Goal: Task Accomplishment & Management: Complete application form

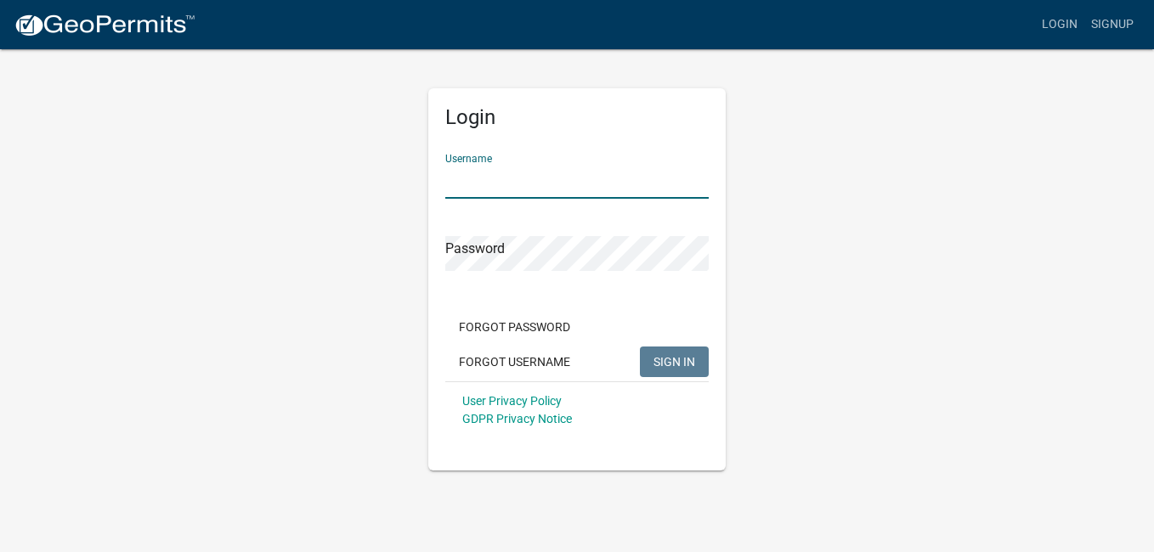
click at [572, 173] on input "Username" at bounding box center [576, 181] width 263 height 35
click at [569, 180] on input "Username" at bounding box center [576, 181] width 263 height 35
click at [569, 178] on input "Username" at bounding box center [576, 181] width 263 height 35
type input "calderhome@yahoo.com"
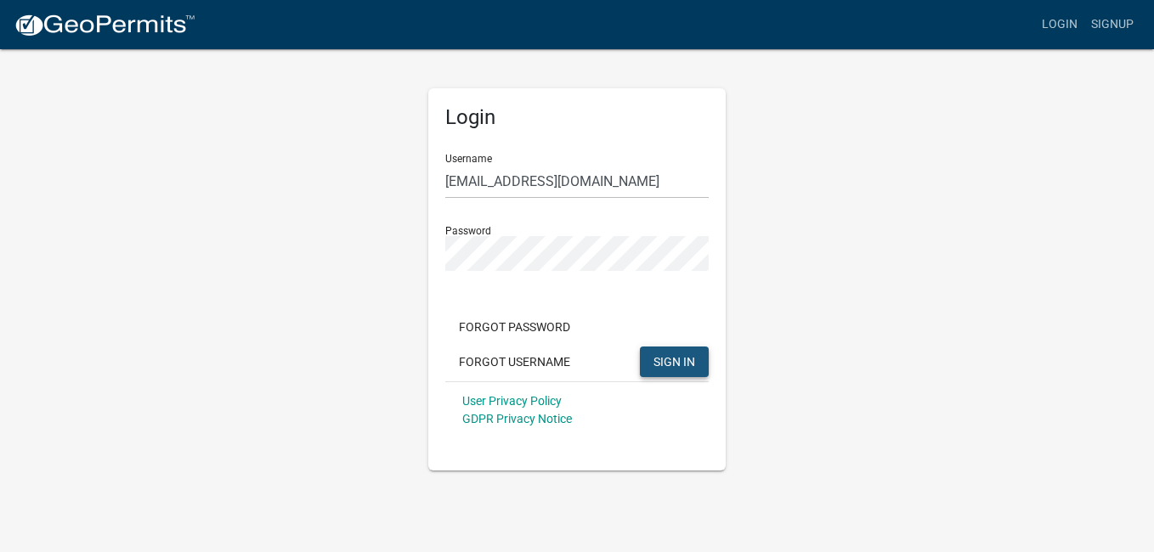
click at [677, 368] on span "SIGN IN" at bounding box center [675, 361] width 42 height 14
click at [523, 336] on button "Forgot Password" at bounding box center [514, 327] width 139 height 31
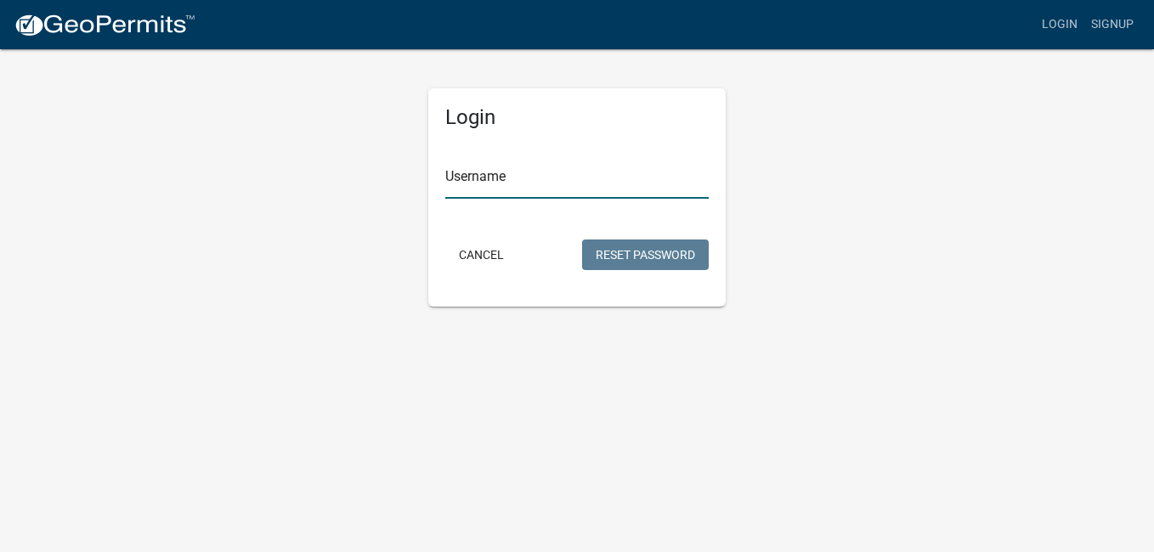
click at [448, 194] on input "Username" at bounding box center [576, 181] width 263 height 35
click at [470, 185] on input "ca" at bounding box center [576, 181] width 263 height 35
type input "d"
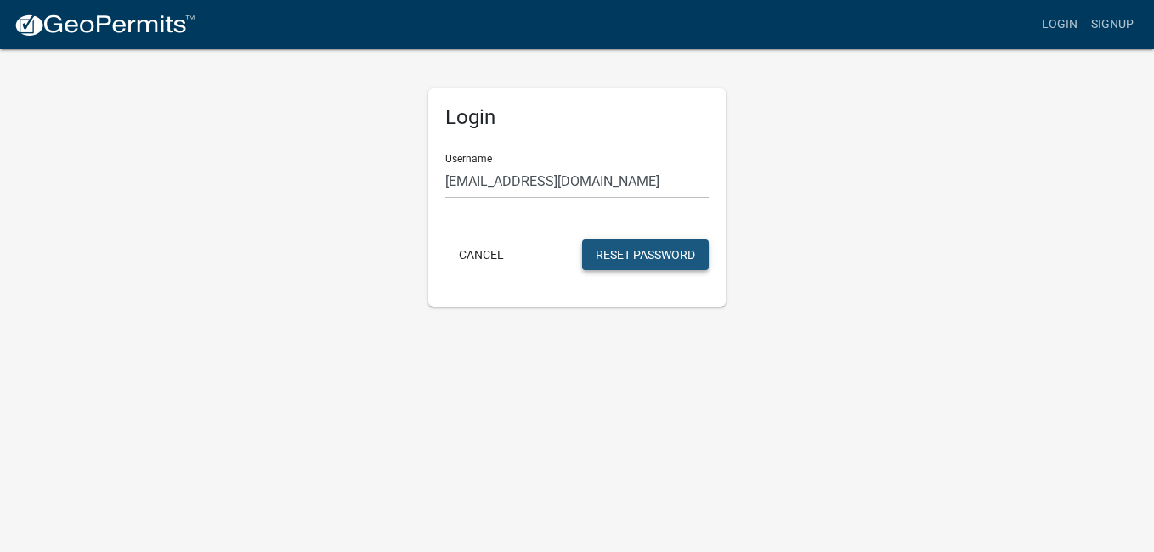
click at [649, 263] on button "Reset Password" at bounding box center [645, 255] width 127 height 31
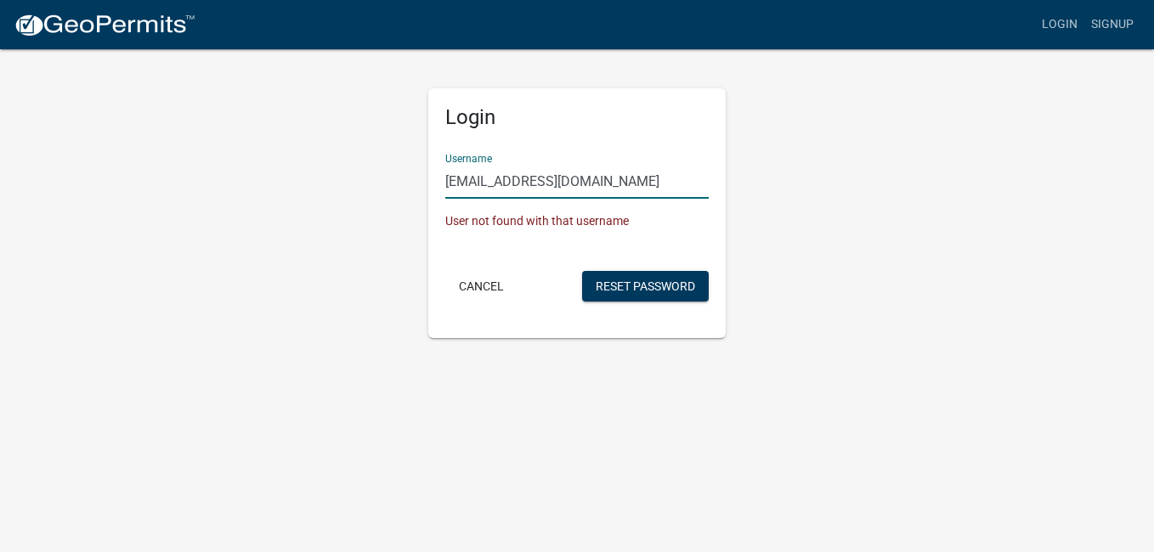
click at [600, 181] on input "calderhome@yahoo.com" at bounding box center [576, 181] width 263 height 35
type input "calderhome"
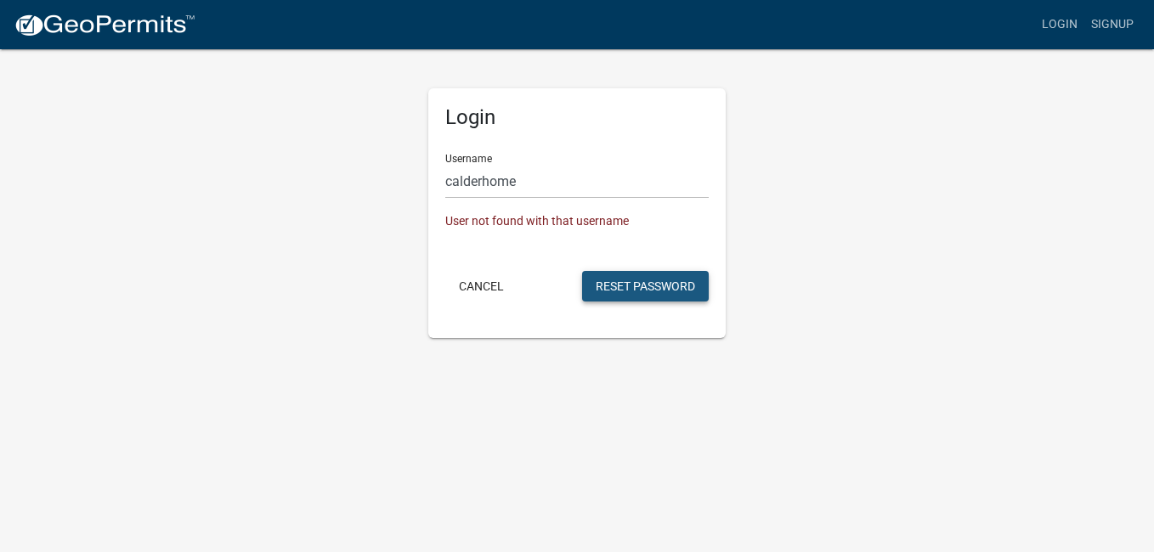
click at [630, 280] on button "Reset Password" at bounding box center [645, 286] width 127 height 31
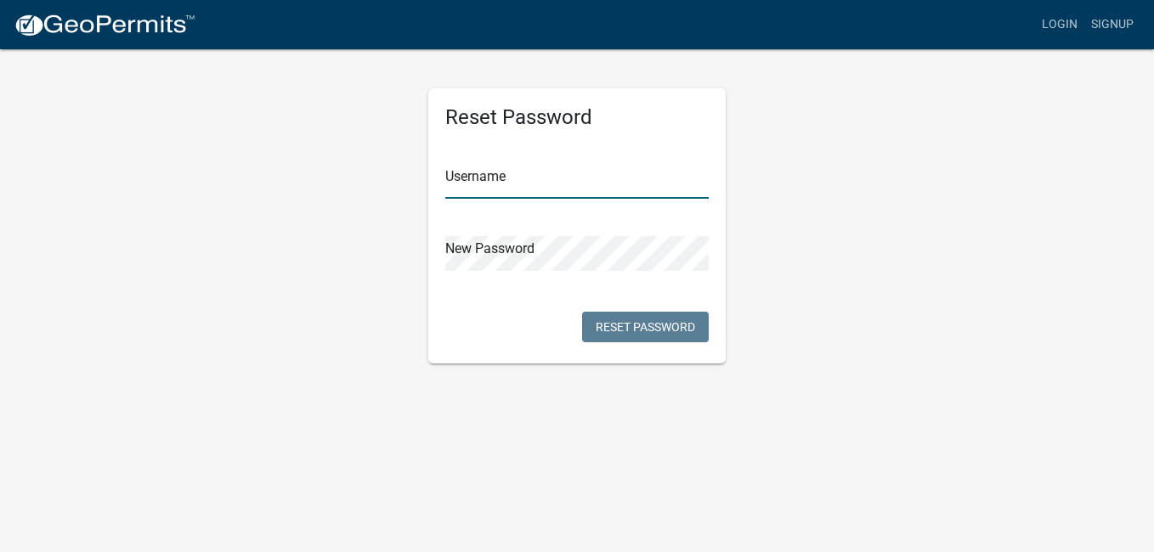
click at [497, 182] on input "text" at bounding box center [576, 181] width 263 height 35
type input "calderhome"
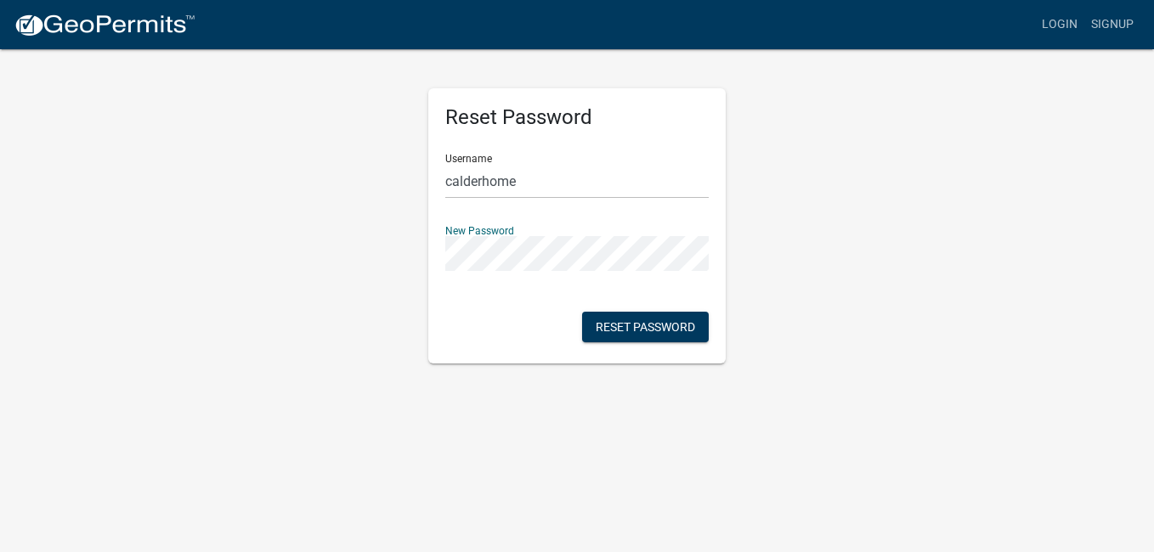
click at [497, 180] on input "calderhome" at bounding box center [576, 181] width 263 height 35
click at [680, 331] on button "Reset Password" at bounding box center [645, 327] width 127 height 31
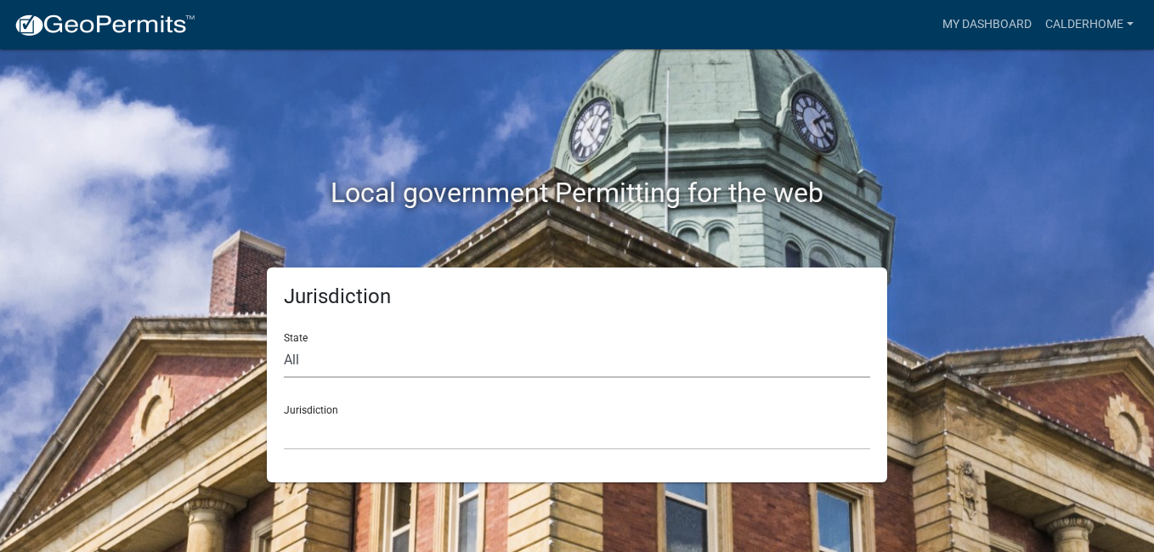
click at [336, 351] on select "All Colorado Georgia Indiana Iowa Kansas Minnesota Ohio South Carolina Wisconsin" at bounding box center [577, 360] width 586 height 35
click at [314, 359] on select "All Colorado Georgia Indiana Iowa Kansas Minnesota Ohio South Carolina Wisconsin" at bounding box center [577, 360] width 586 height 35
click at [310, 359] on select "All Colorado Georgia Indiana Iowa Kansas Minnesota Ohio South Carolina Wisconsin" at bounding box center [577, 360] width 586 height 35
select select "Indiana"
click at [284, 343] on select "All Colorado Georgia Indiana Iowa Kansas Minnesota Ohio South Carolina Wisconsin" at bounding box center [577, 360] width 586 height 35
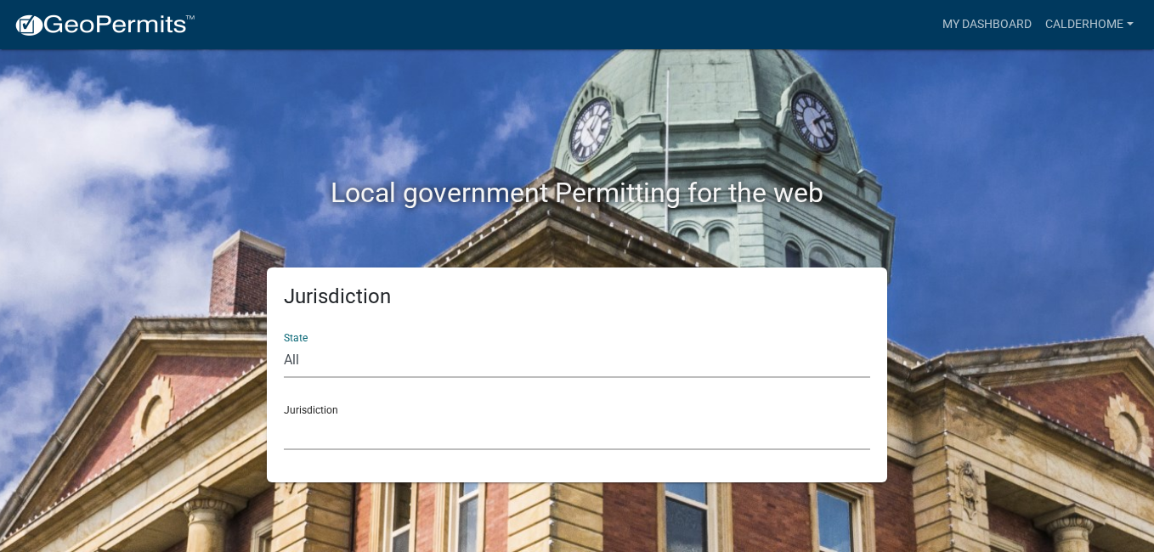
click at [330, 443] on select "City of Charlestown, Indiana City of Jeffersonville, Indiana City of Logansport…" at bounding box center [577, 433] width 586 height 35
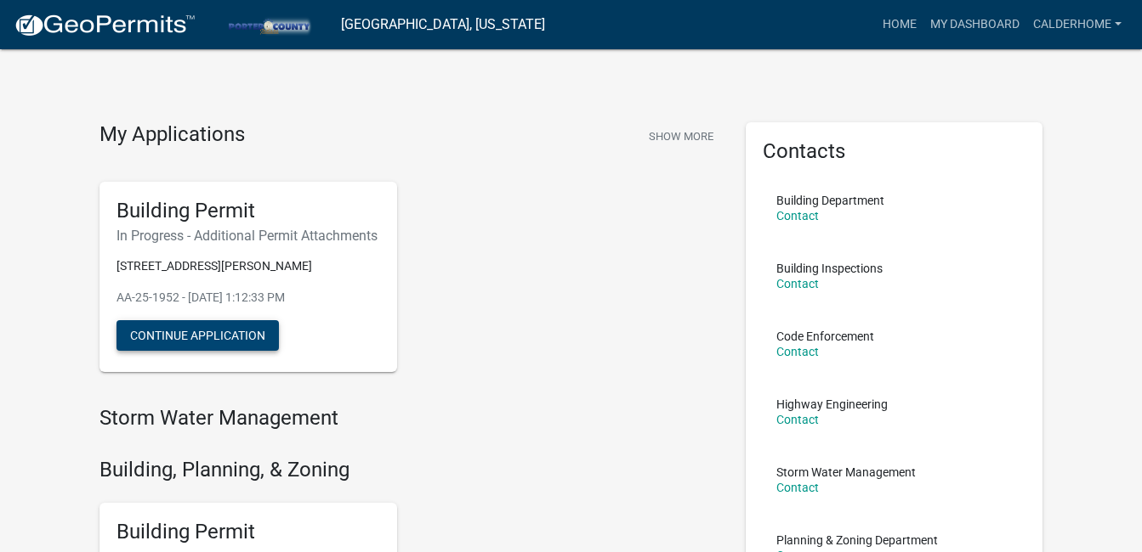
click at [199, 351] on button "Continue Application" at bounding box center [197, 335] width 162 height 31
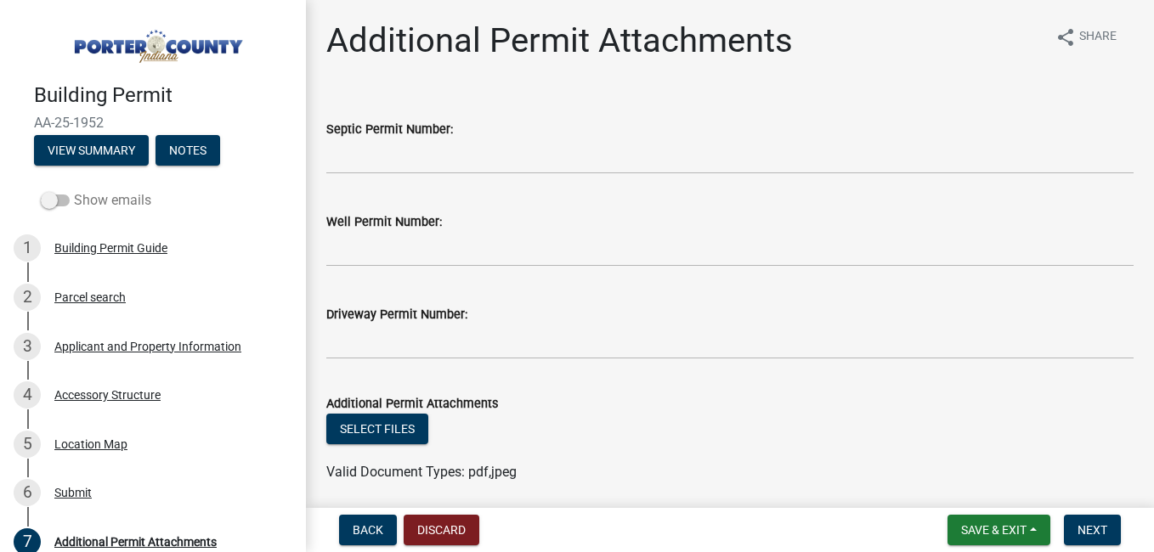
click at [59, 196] on span at bounding box center [55, 201] width 29 height 12
click at [74, 190] on input "Show emails" at bounding box center [74, 190] width 0 height 0
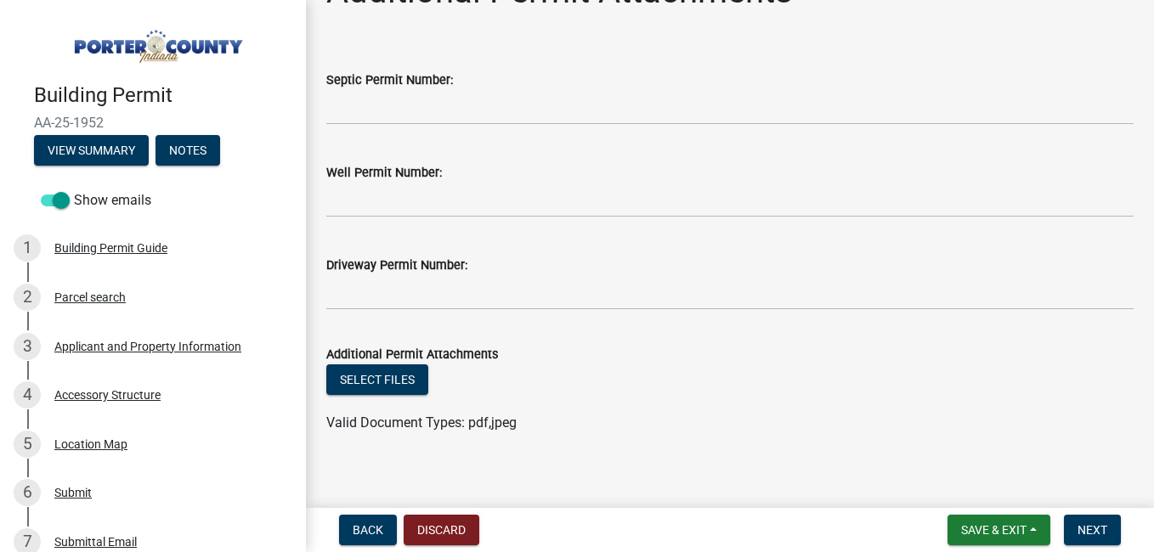
scroll to position [63, 0]
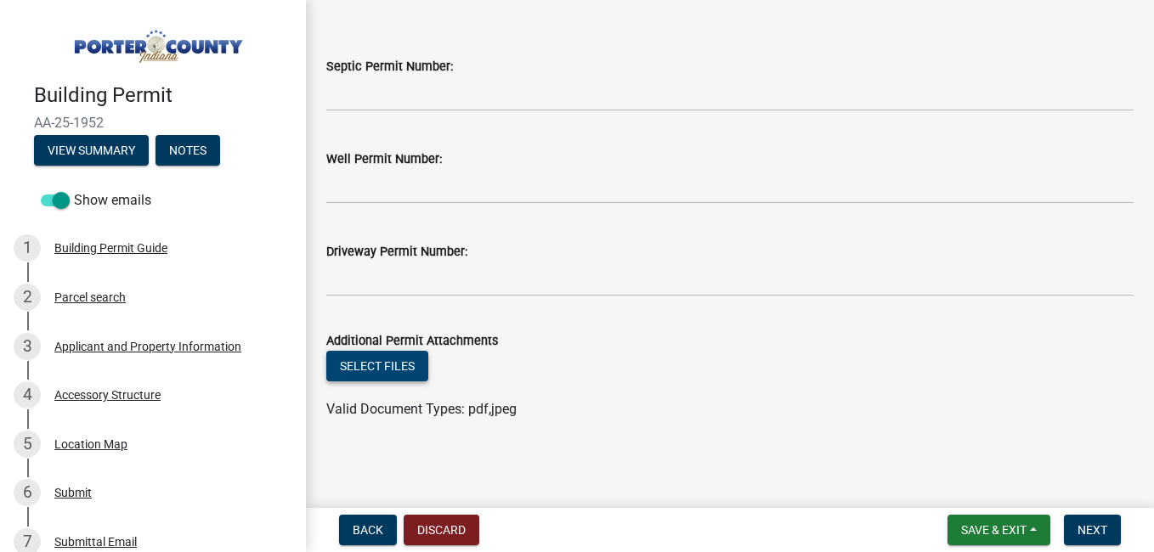
click at [377, 370] on button "Select files" at bounding box center [377, 366] width 102 height 31
click at [1106, 530] on span "Next" at bounding box center [1093, 531] width 30 height 14
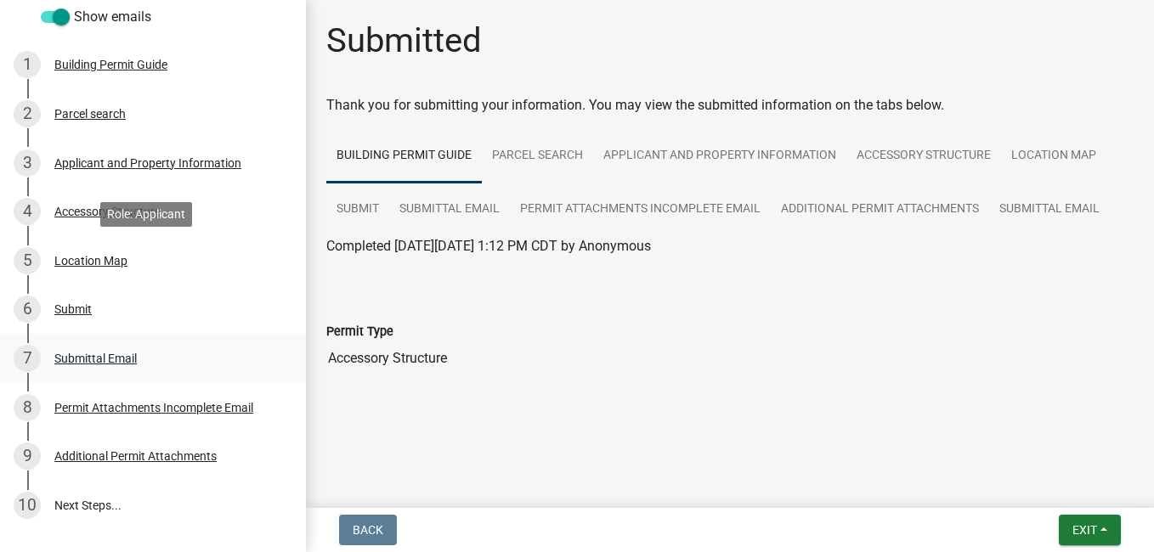
scroll to position [279, 0]
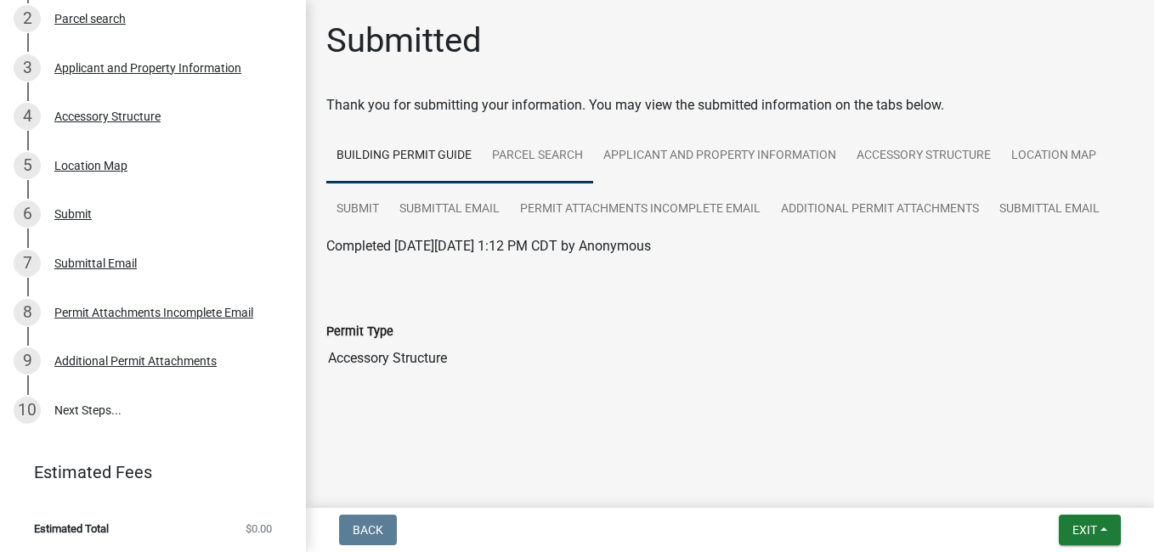
click at [580, 154] on link "Parcel search" at bounding box center [537, 156] width 111 height 54
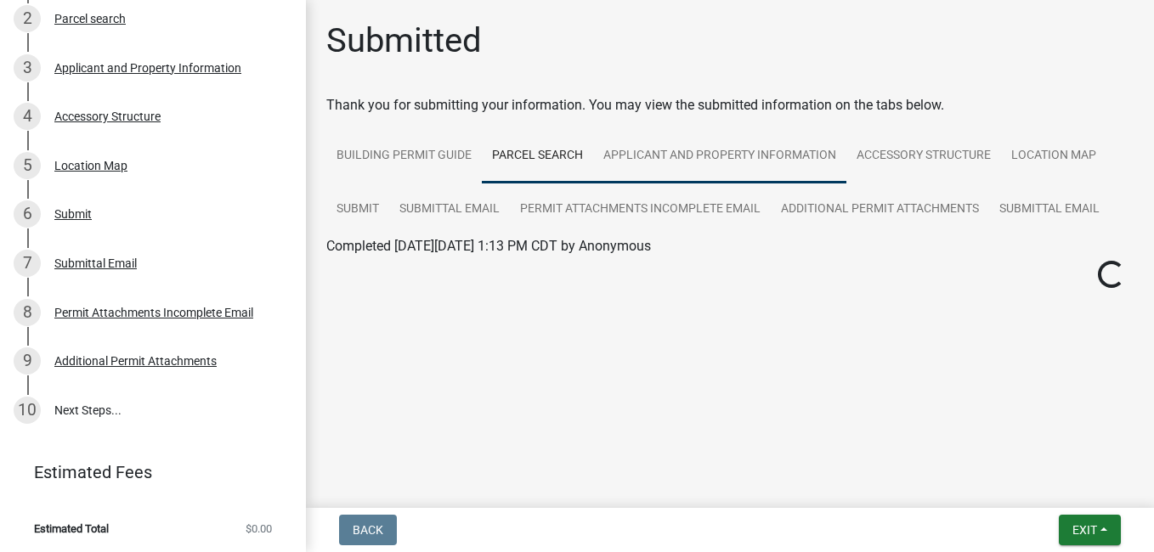
click at [676, 145] on link "Applicant and Property Information" at bounding box center [719, 156] width 253 height 54
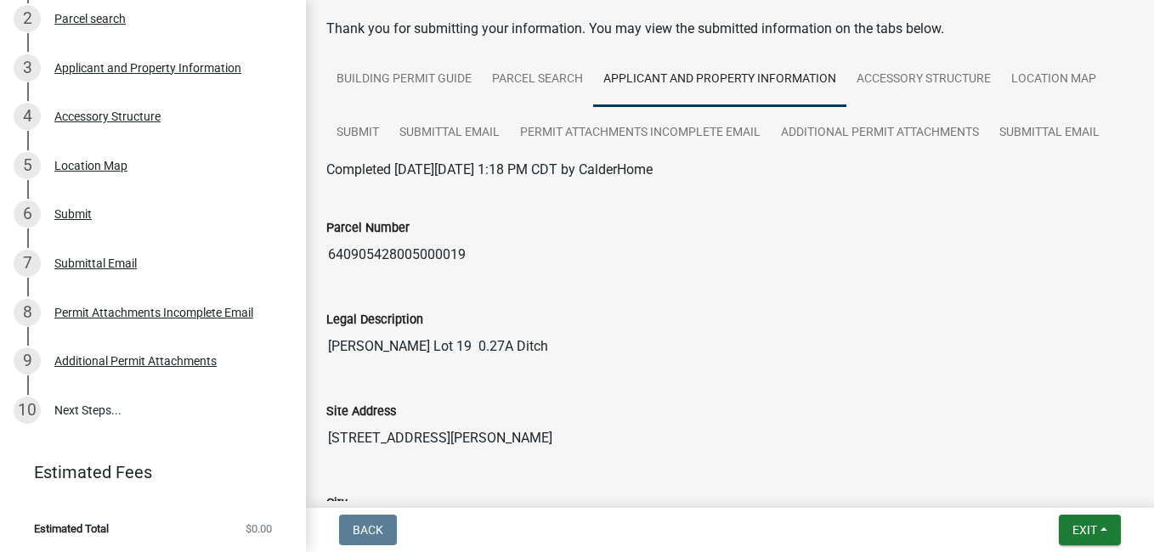
scroll to position [0, 0]
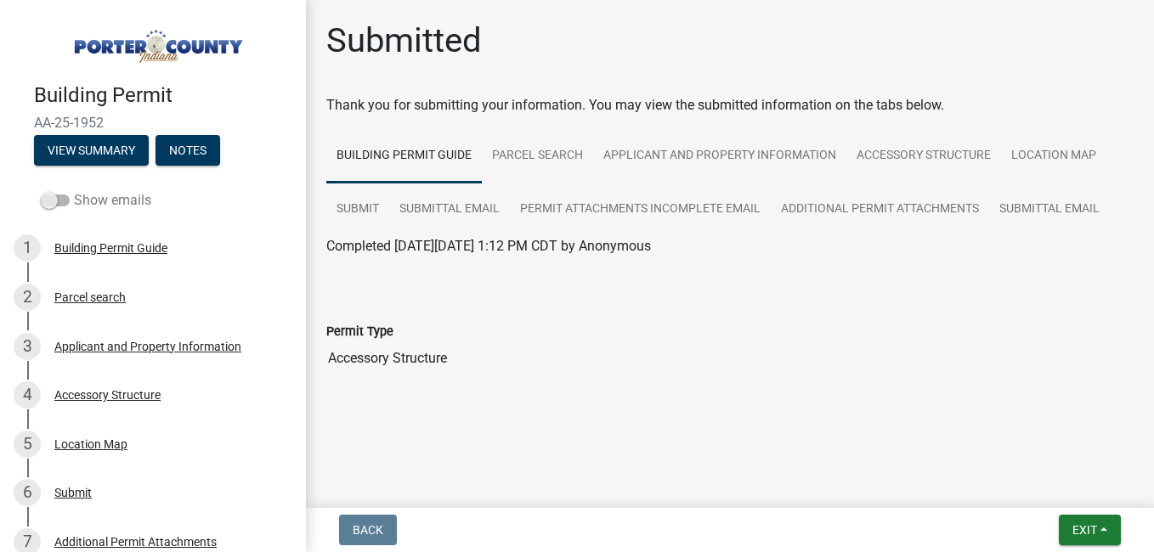
click at [57, 201] on span at bounding box center [55, 201] width 29 height 12
click at [74, 190] on input "Show emails" at bounding box center [74, 190] width 0 height 0
click at [111, 298] on div "Parcel search" at bounding box center [89, 298] width 71 height 12
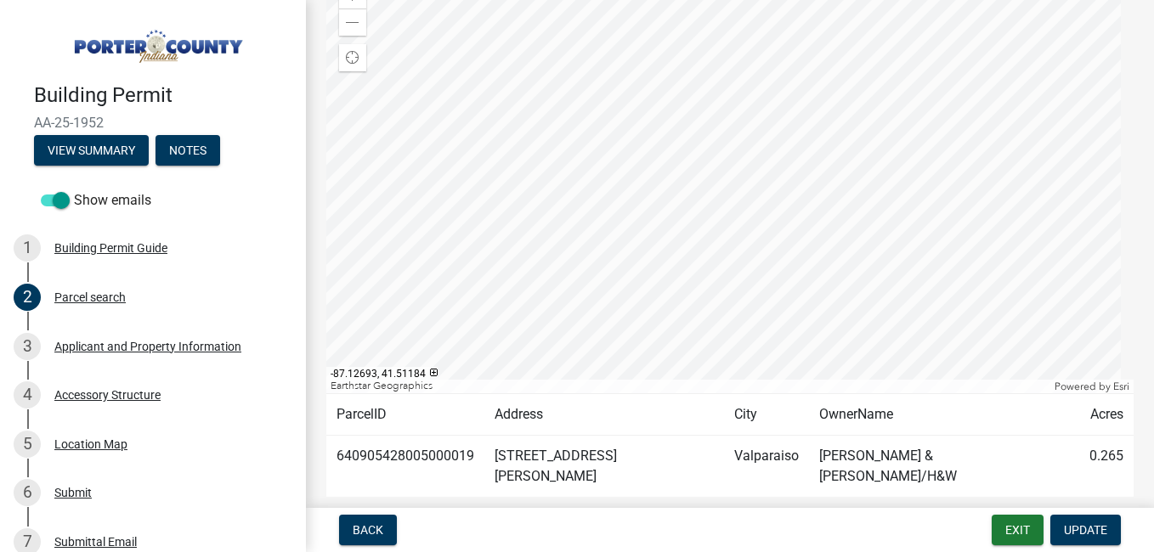
scroll to position [216, 0]
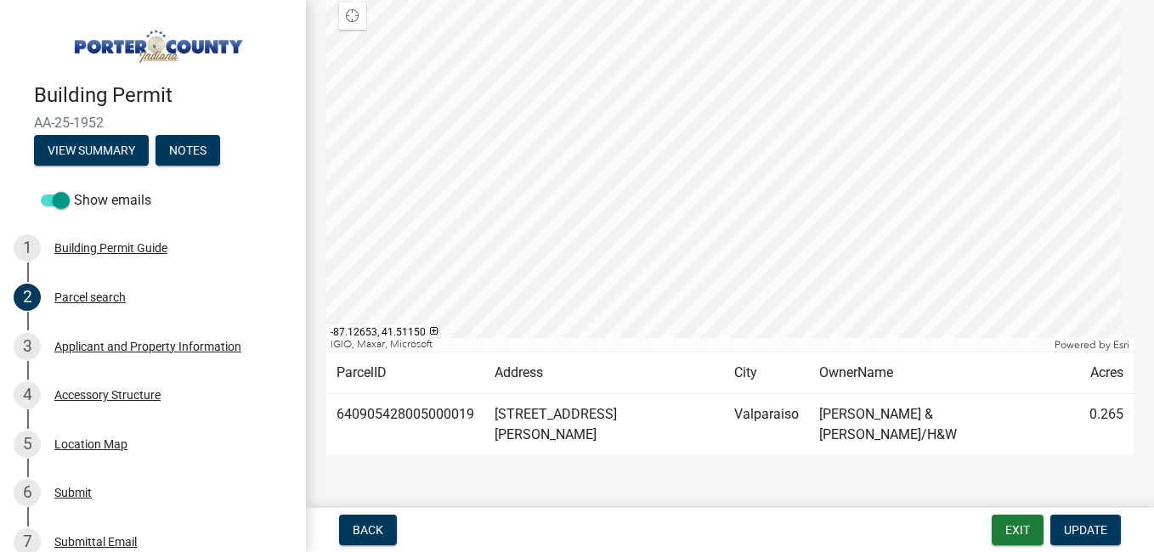
click at [697, 294] on div at bounding box center [729, 139] width 807 height 425
click at [1043, 416] on td "Calder Matthew S & Kristianne/H&W" at bounding box center [944, 425] width 270 height 62
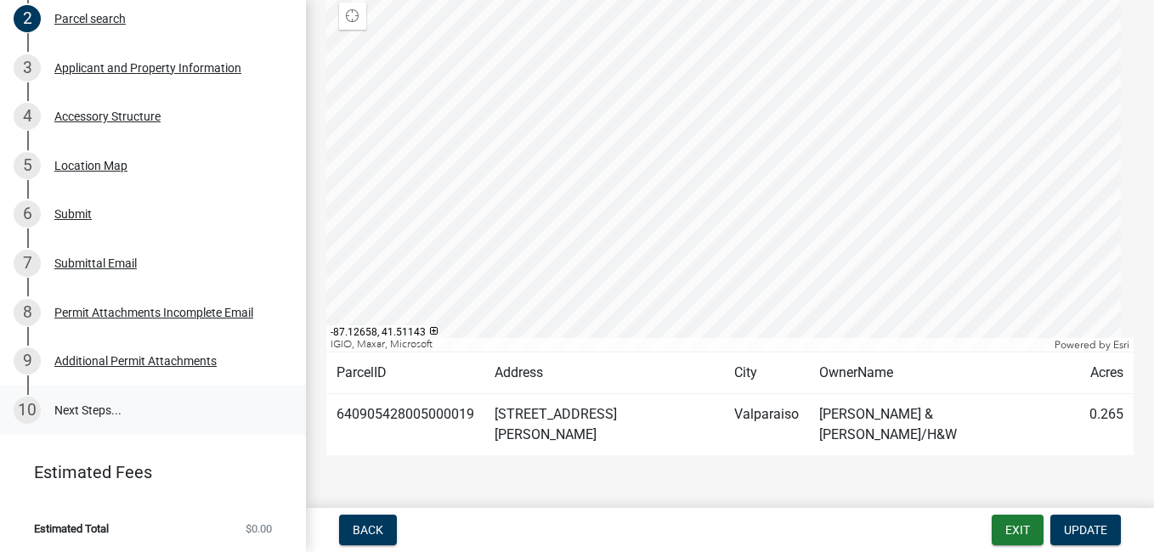
scroll to position [24, 0]
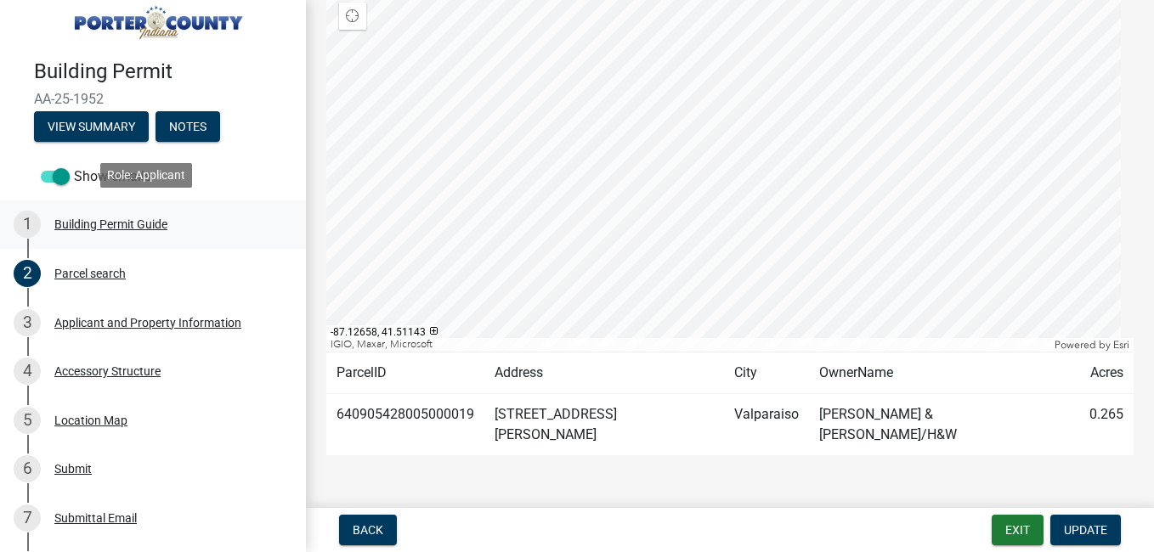
click at [88, 219] on div "Building Permit Guide" at bounding box center [110, 224] width 113 height 12
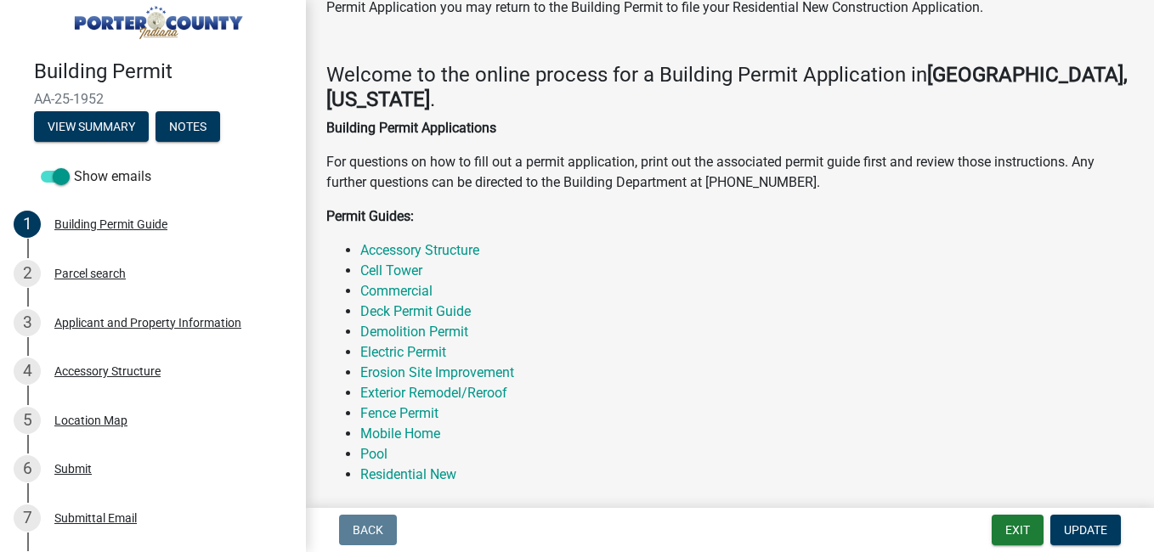
scroll to position [255, 0]
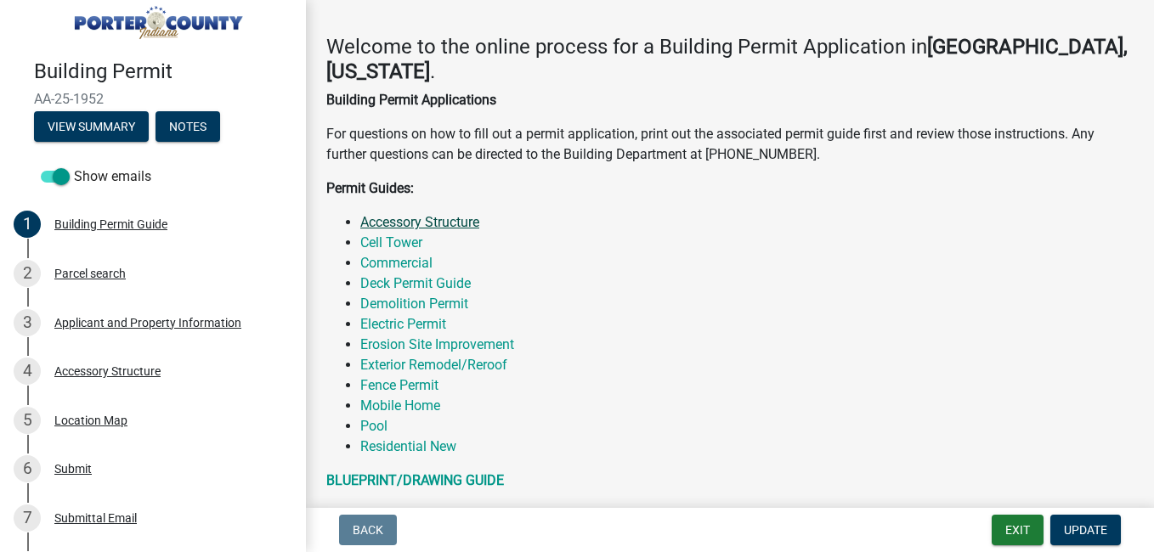
click at [436, 218] on link "Accessory Structure" at bounding box center [419, 222] width 119 height 16
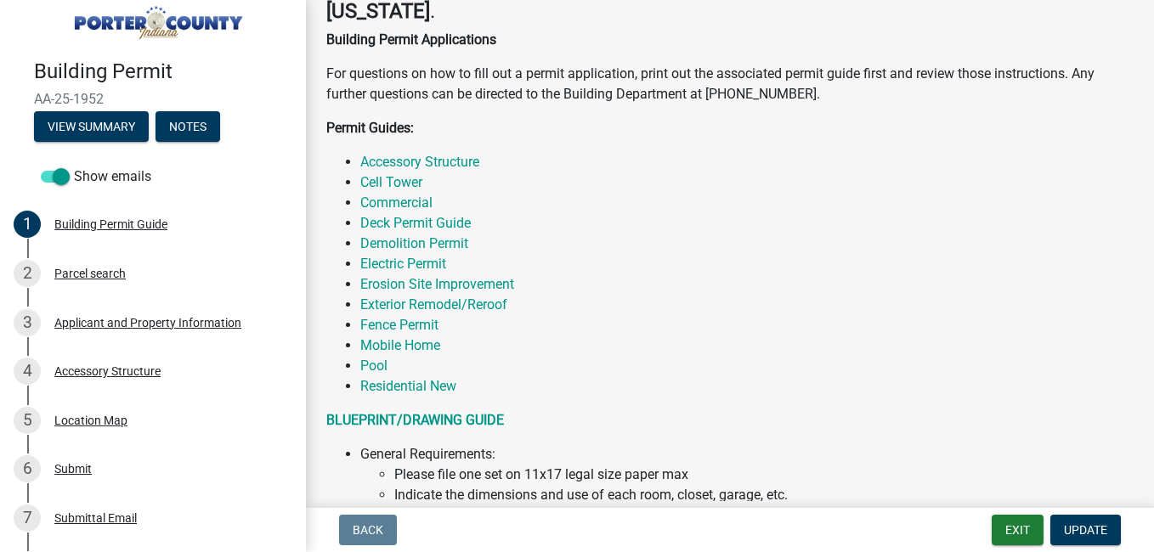
scroll to position [314, 0]
click at [399, 161] on link "Accessory Structure" at bounding box center [419, 163] width 119 height 16
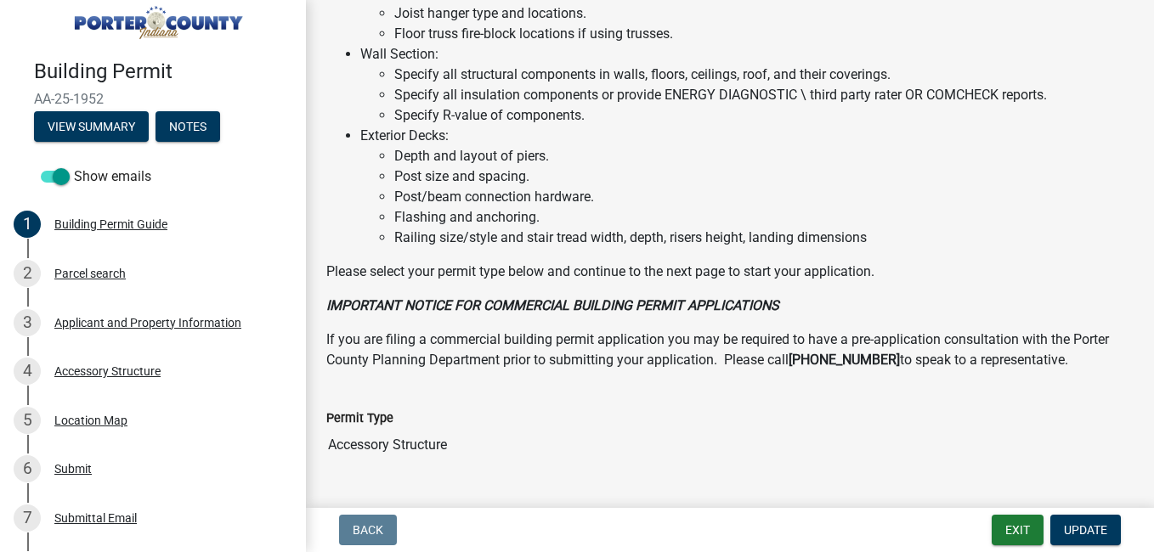
scroll to position [1164, 0]
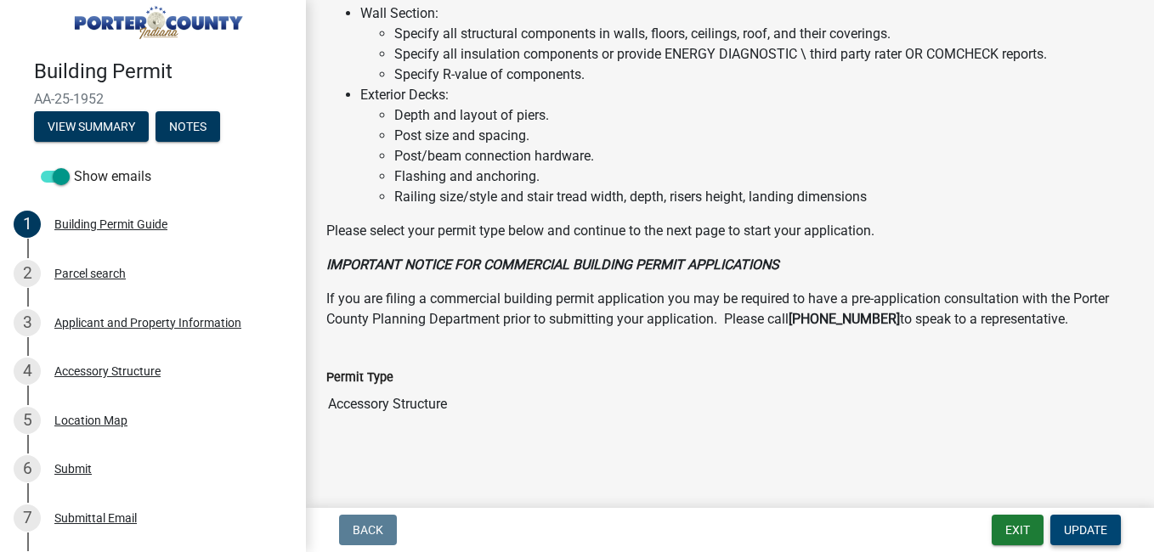
click at [1108, 538] on button "Update" at bounding box center [1086, 530] width 71 height 31
click at [1073, 533] on span "Update" at bounding box center [1085, 531] width 43 height 14
click at [71, 278] on div "2 Parcel search" at bounding box center [146, 273] width 265 height 27
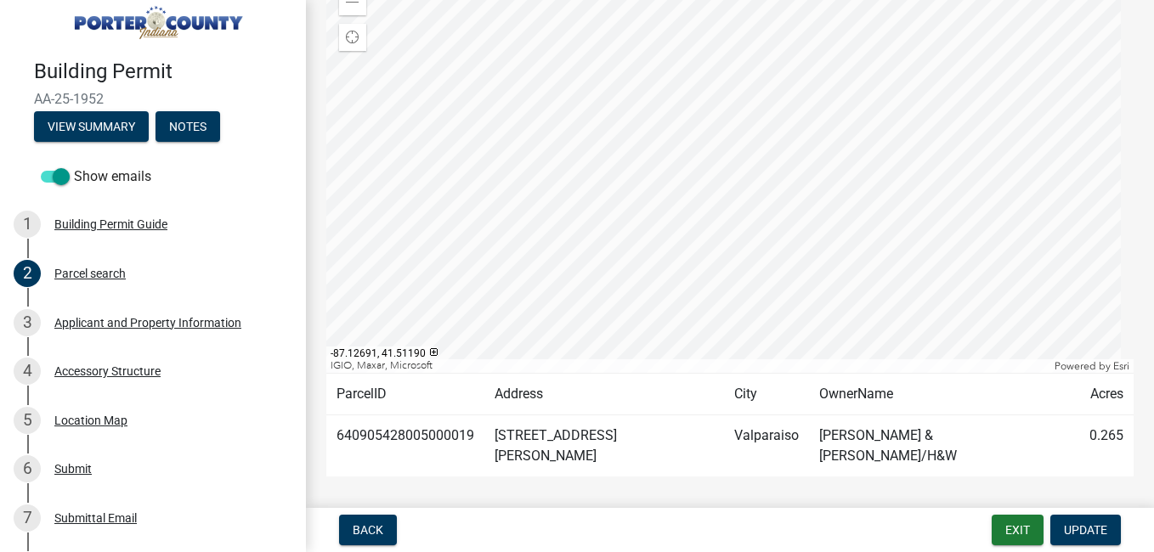
scroll to position [216, 0]
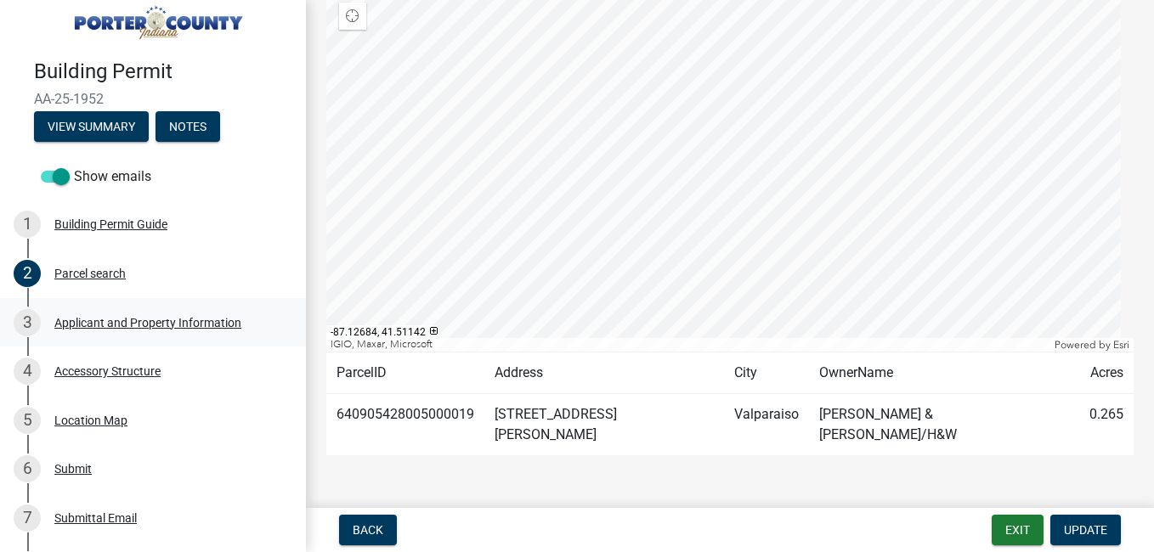
click at [65, 319] on div "Applicant and Property Information" at bounding box center [147, 323] width 187 height 12
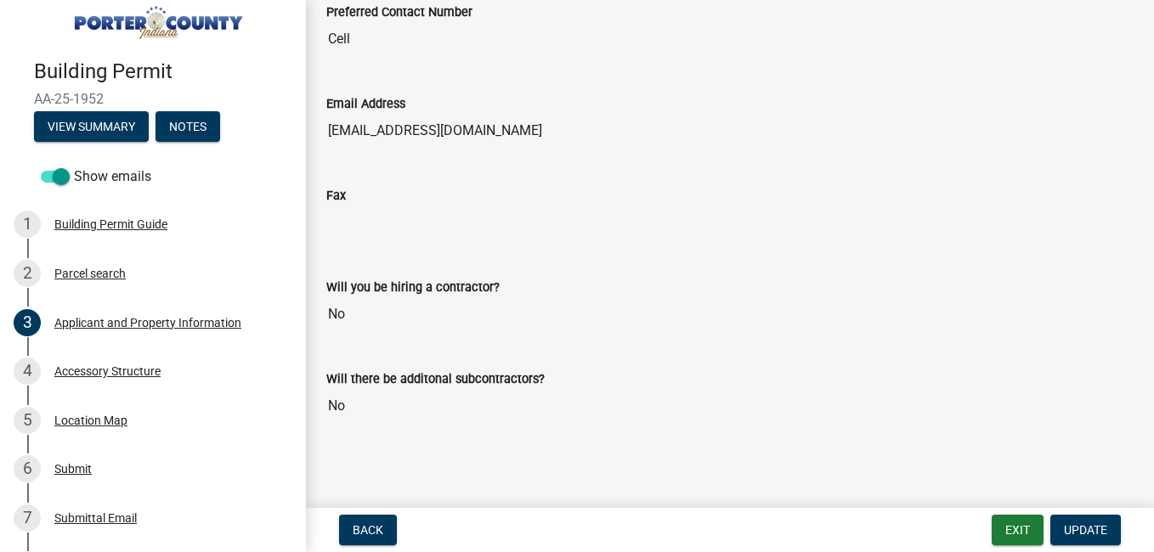
scroll to position [2453, 0]
click at [120, 370] on div "Accessory Structure" at bounding box center [107, 371] width 106 height 12
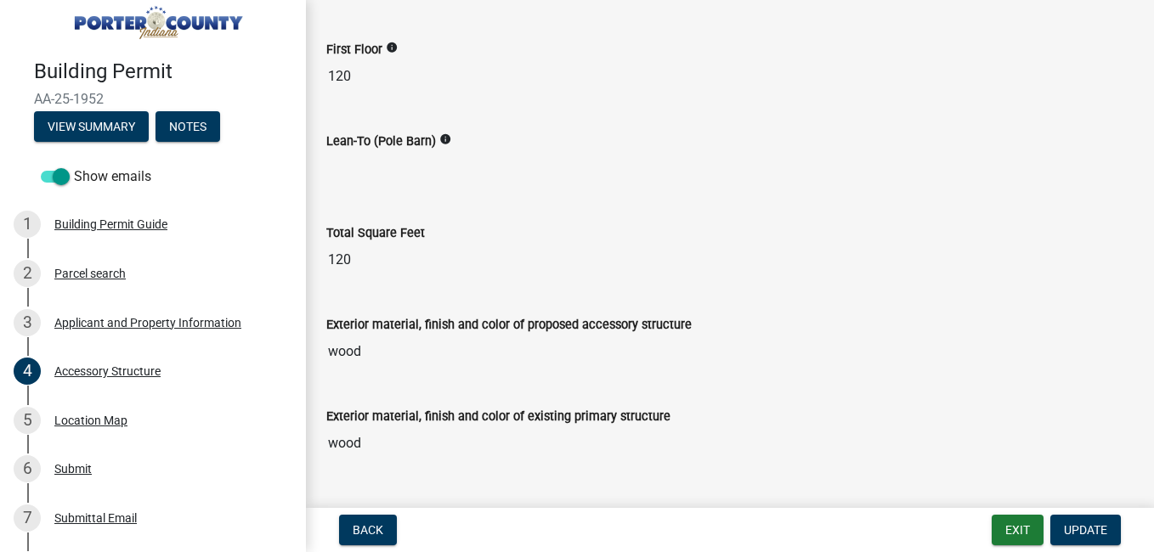
scroll to position [673, 0]
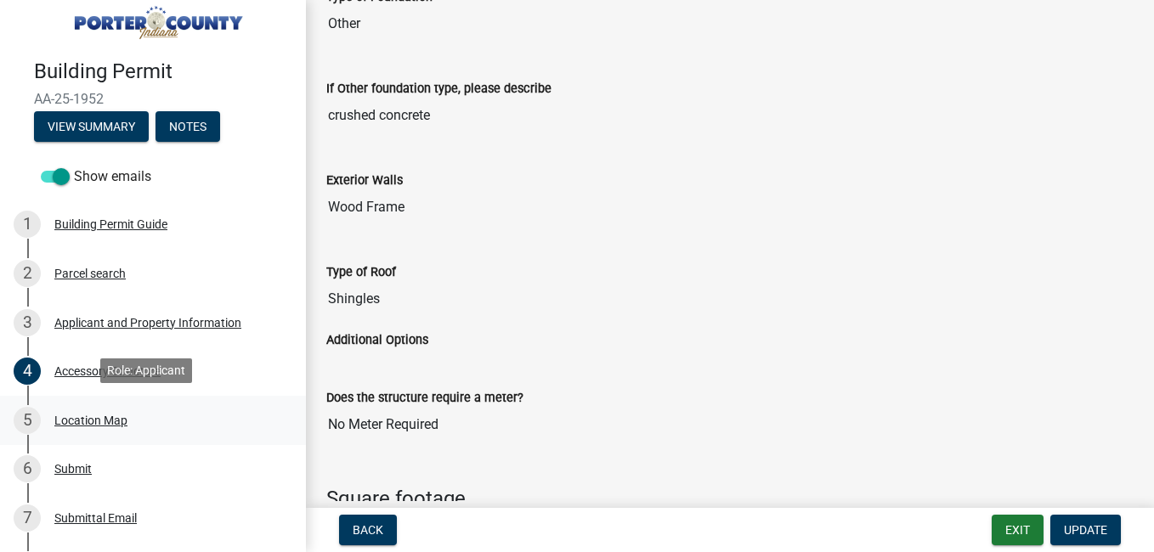
click at [74, 415] on div "Location Map" at bounding box center [90, 421] width 73 height 12
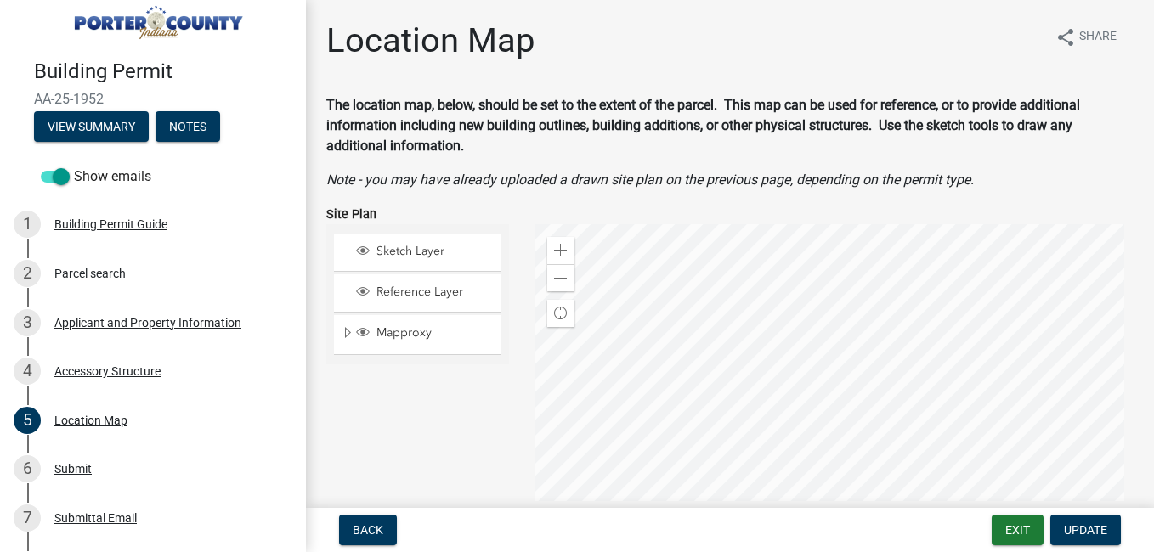
click at [945, 288] on div at bounding box center [834, 436] width 599 height 425
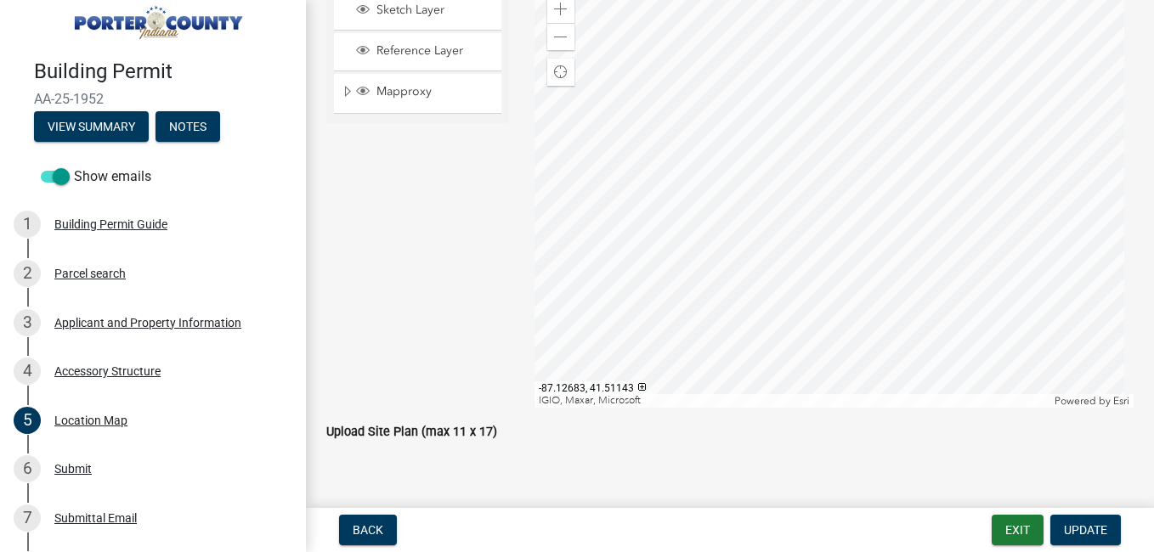
scroll to position [275, 0]
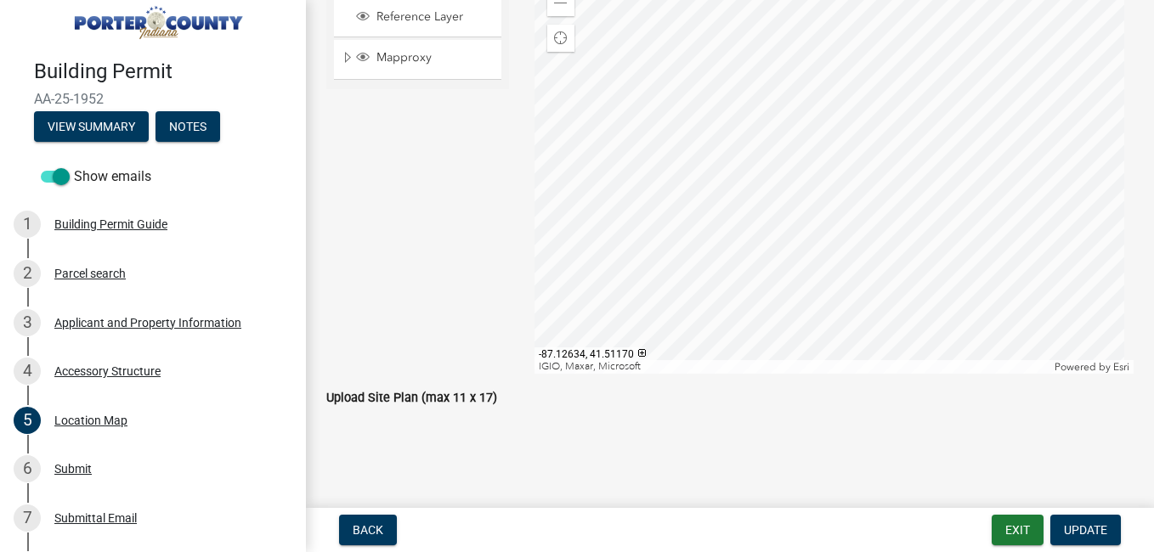
click at [867, 219] on div at bounding box center [834, 161] width 599 height 425
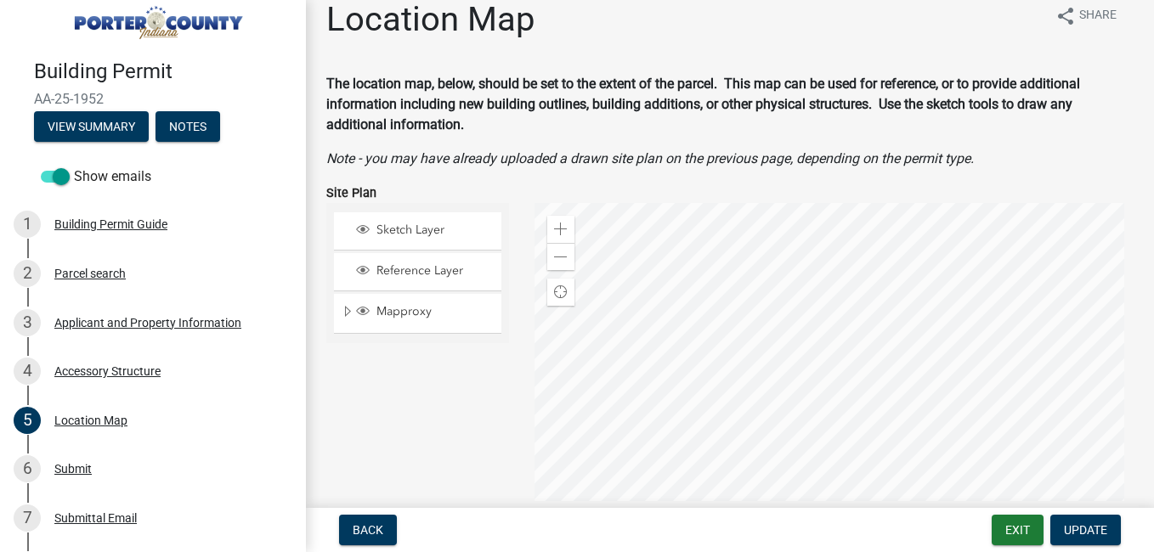
scroll to position [20, 0]
click at [418, 229] on span "Sketch Layer" at bounding box center [433, 231] width 123 height 15
click at [879, 469] on div at bounding box center [834, 416] width 599 height 425
click at [407, 271] on span "Reference Layer" at bounding box center [433, 271] width 123 height 15
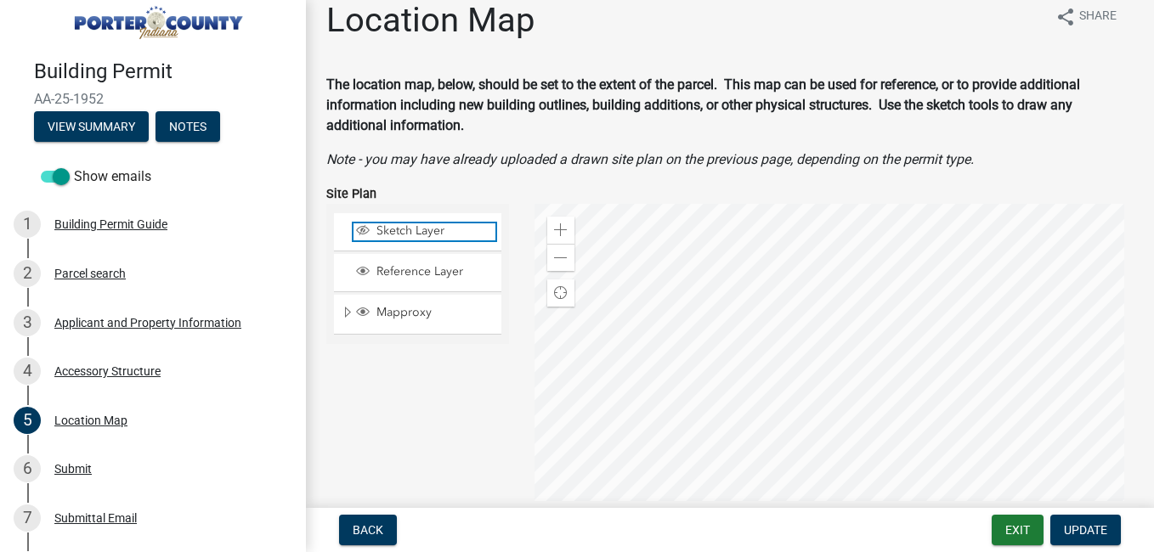
click at [392, 237] on span "Sketch Layer" at bounding box center [433, 231] width 123 height 15
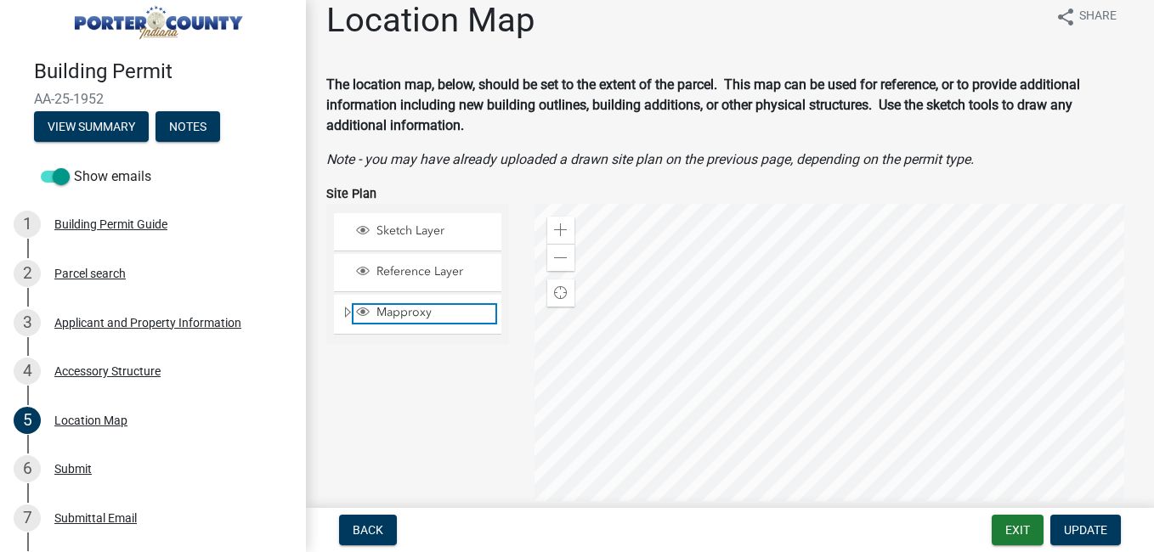
click at [394, 312] on span "Mapproxy" at bounding box center [433, 312] width 123 height 15
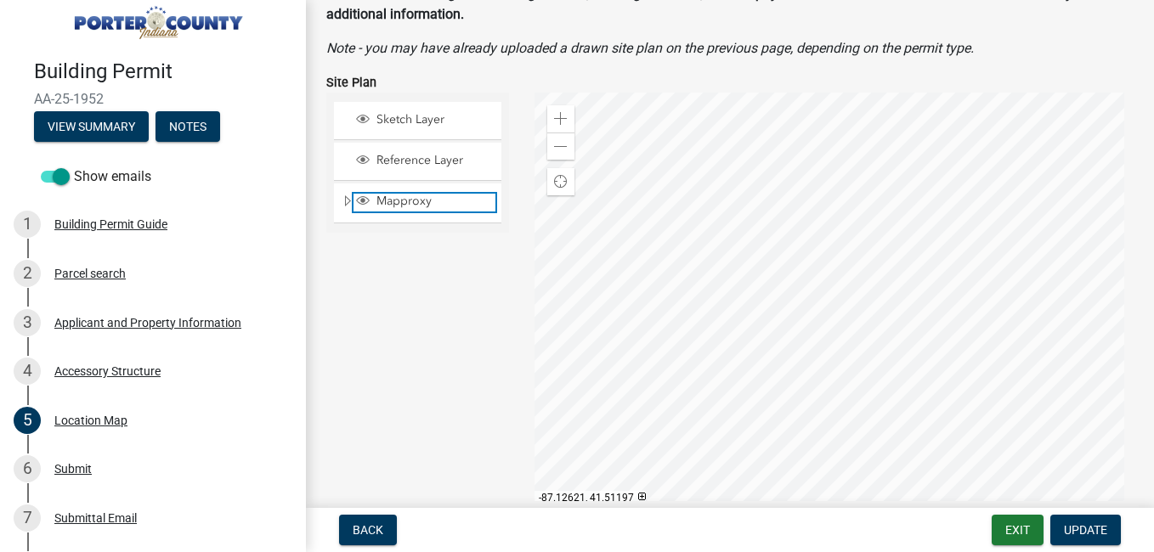
scroll to position [105, 0]
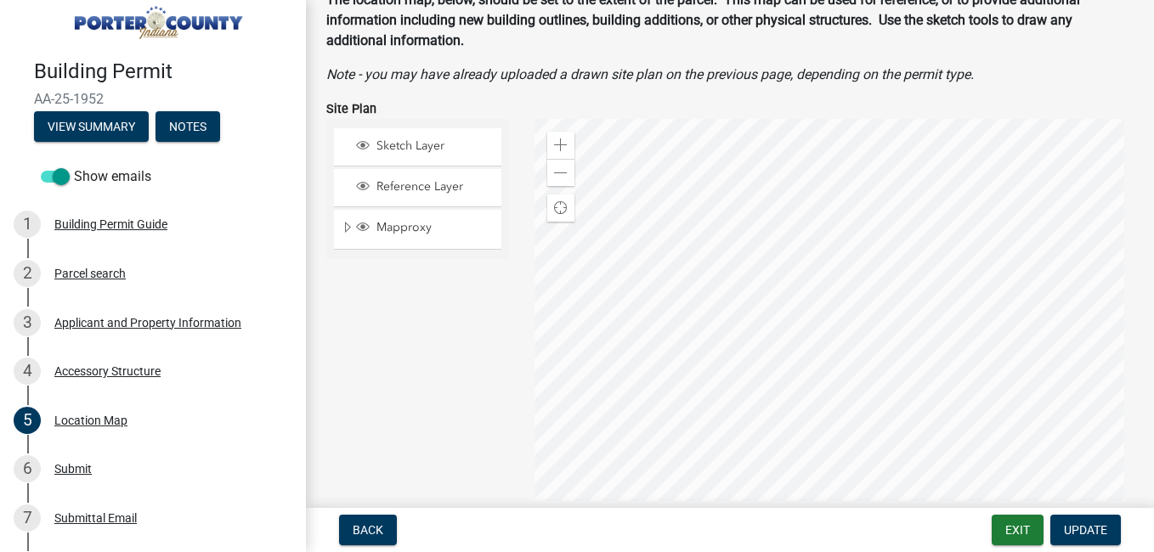
click at [682, 345] on div at bounding box center [834, 331] width 599 height 425
click at [397, 145] on span "Sketch Layer" at bounding box center [433, 146] width 123 height 15
click at [85, 366] on div "Accessory Structure" at bounding box center [107, 371] width 106 height 12
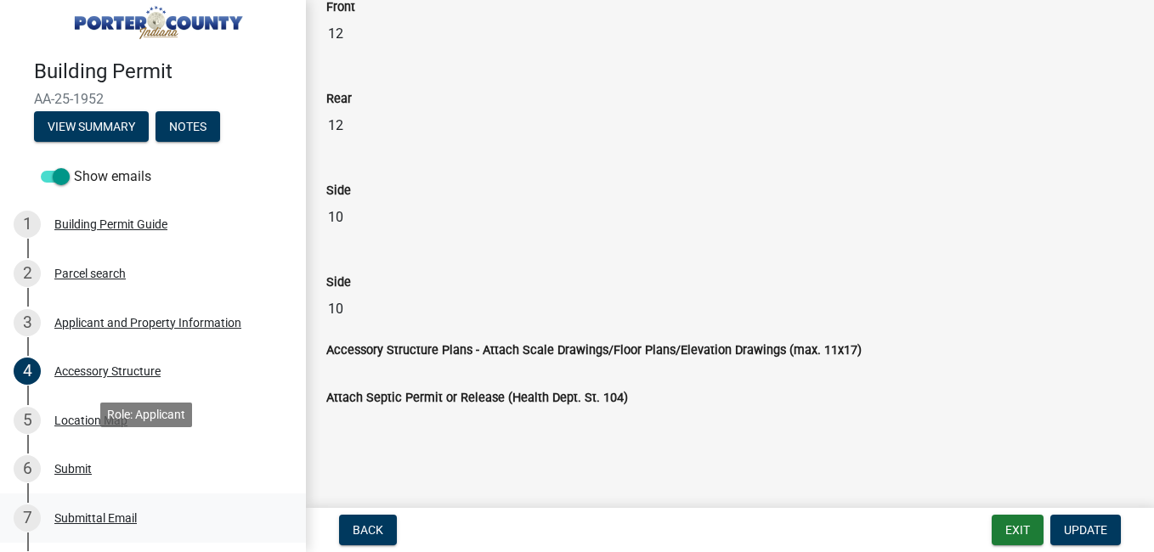
scroll to position [194, 0]
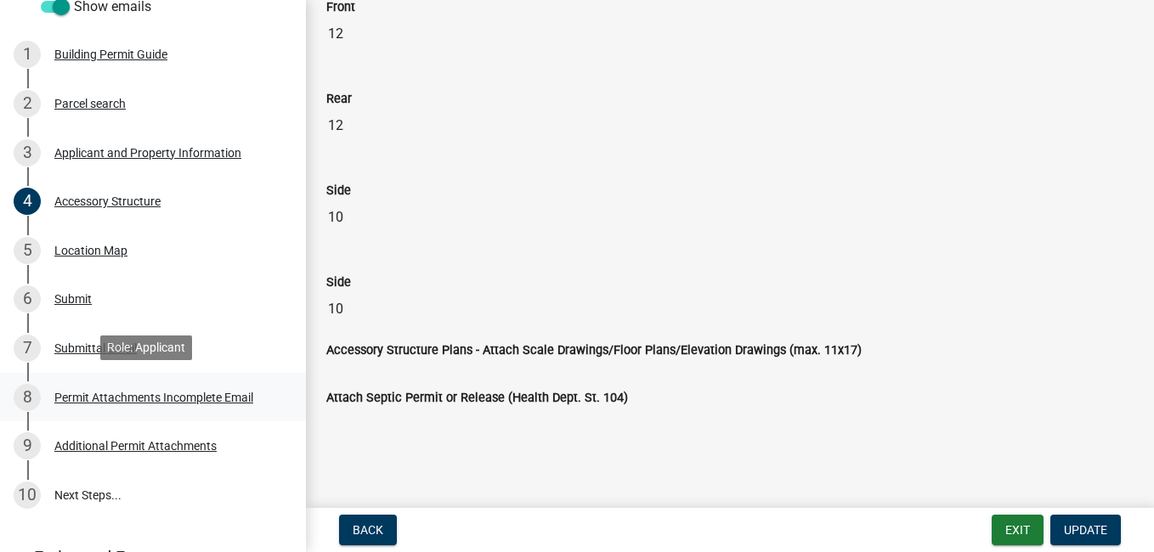
click at [144, 392] on div "Permit Attachments Incomplete Email" at bounding box center [153, 398] width 199 height 12
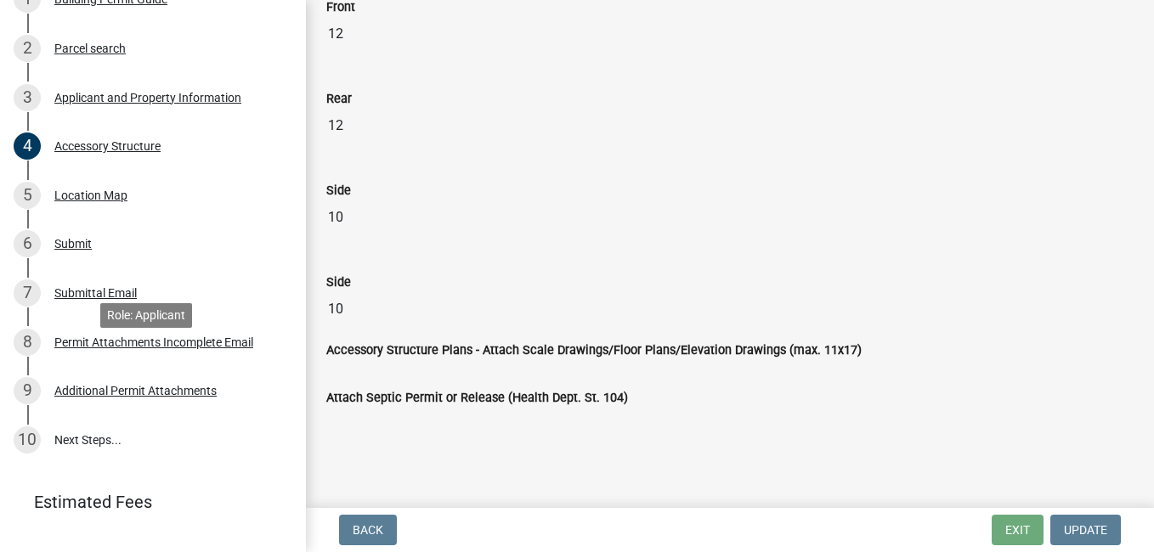
scroll to position [279, 0]
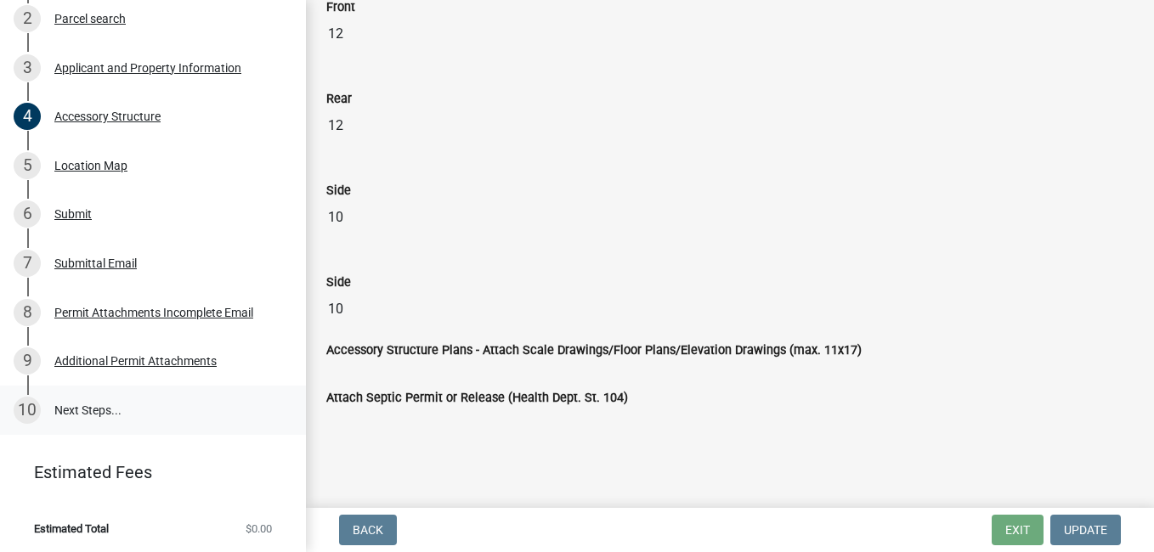
click at [86, 407] on link "10 Next Steps..." at bounding box center [153, 410] width 306 height 49
click at [91, 402] on link "10 Next Steps..." at bounding box center [153, 410] width 306 height 49
click at [105, 307] on div "Permit Attachments Incomplete Email" at bounding box center [153, 313] width 199 height 12
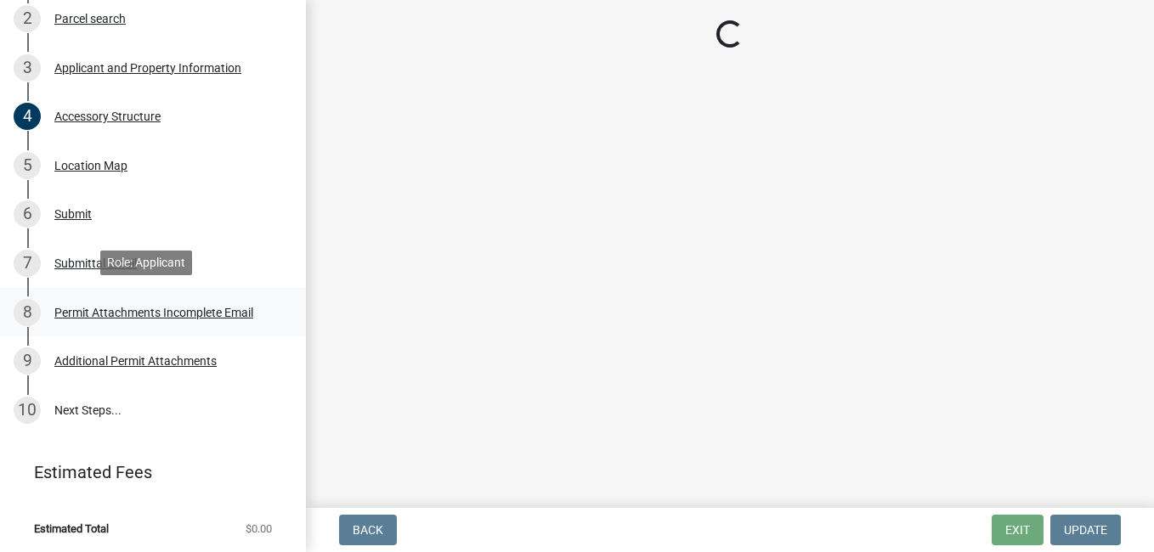
scroll to position [0, 0]
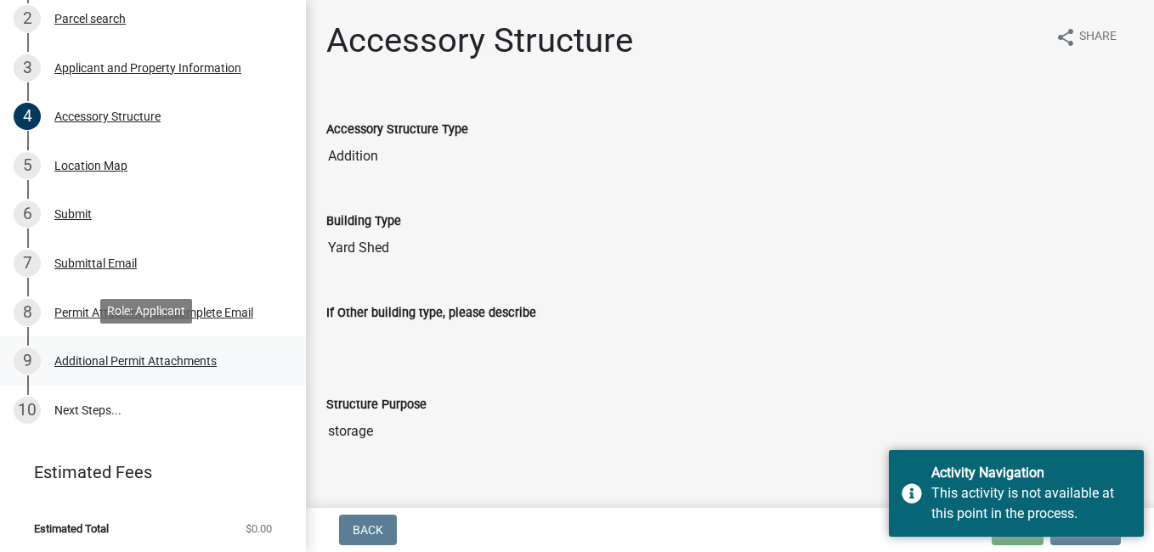
click at [96, 356] on div "Additional Permit Attachments" at bounding box center [135, 361] width 162 height 12
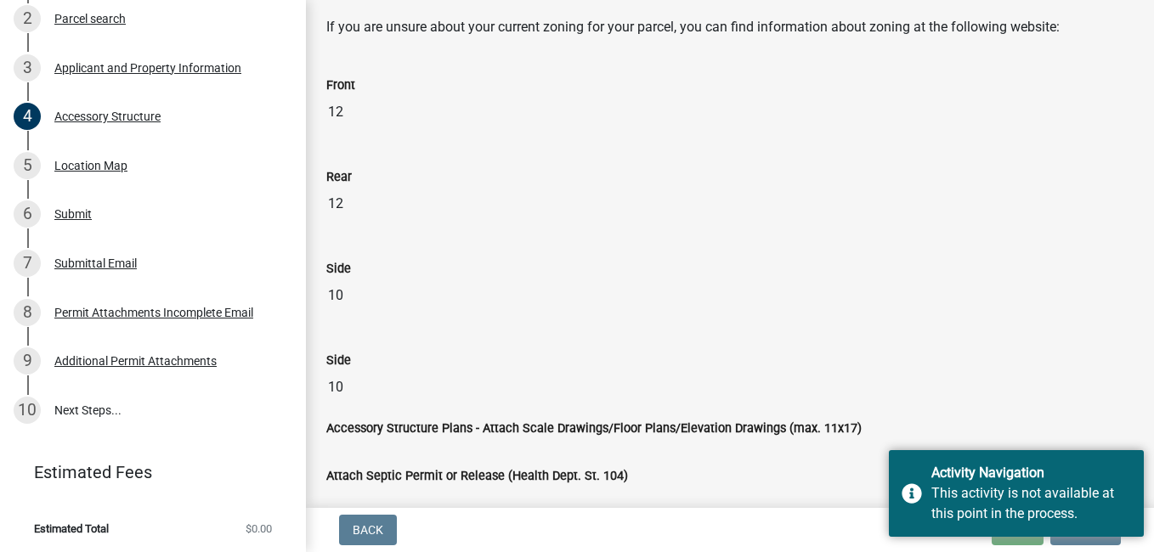
scroll to position [2628, 0]
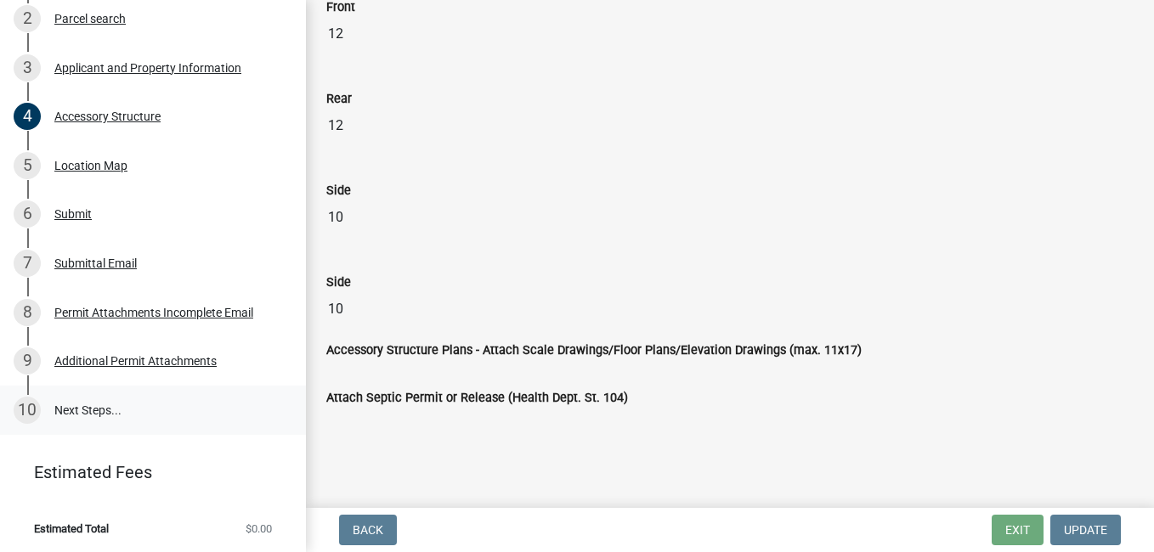
click at [87, 411] on link "10 Next Steps..." at bounding box center [153, 410] width 306 height 49
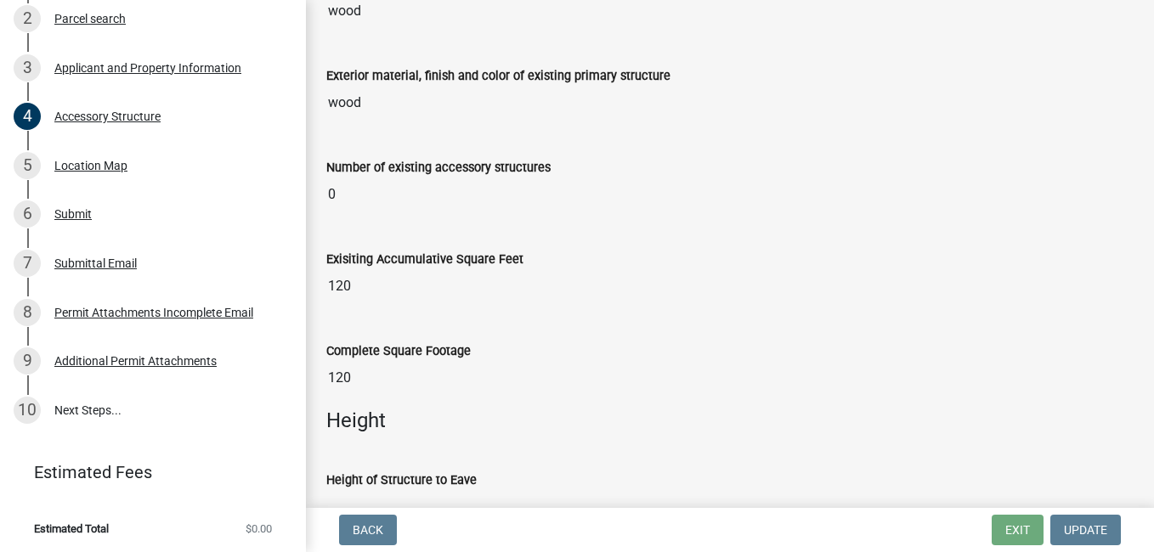
scroll to position [1523, 0]
